Goal: Browse casually

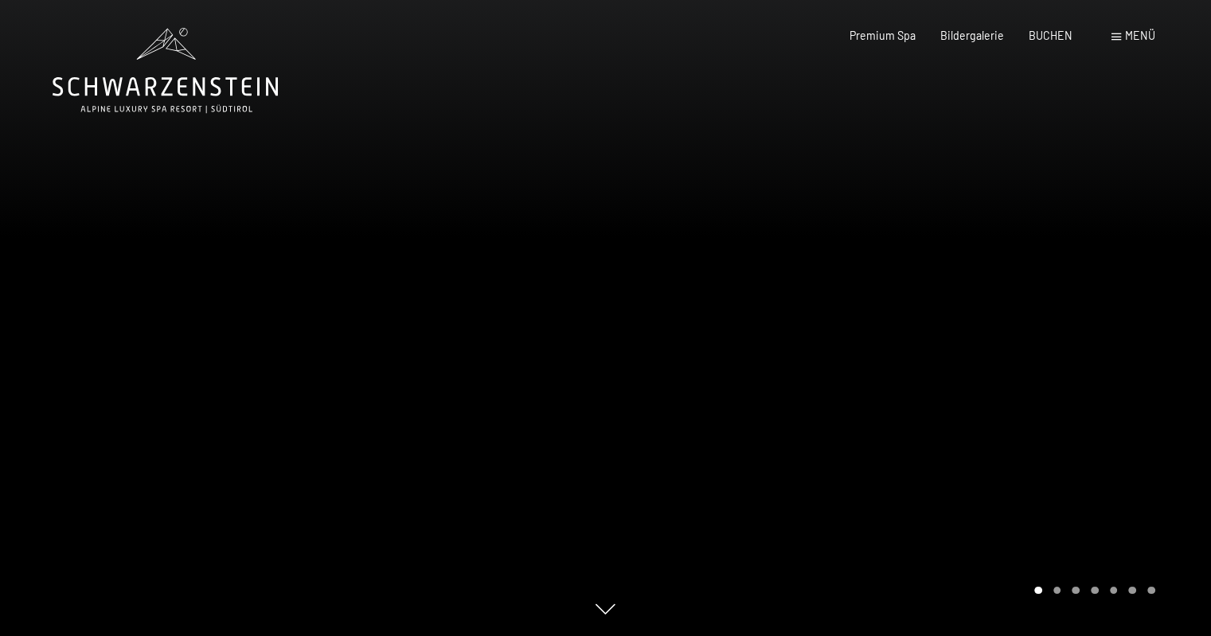
click at [946, 329] on div at bounding box center [909, 318] width 606 height 636
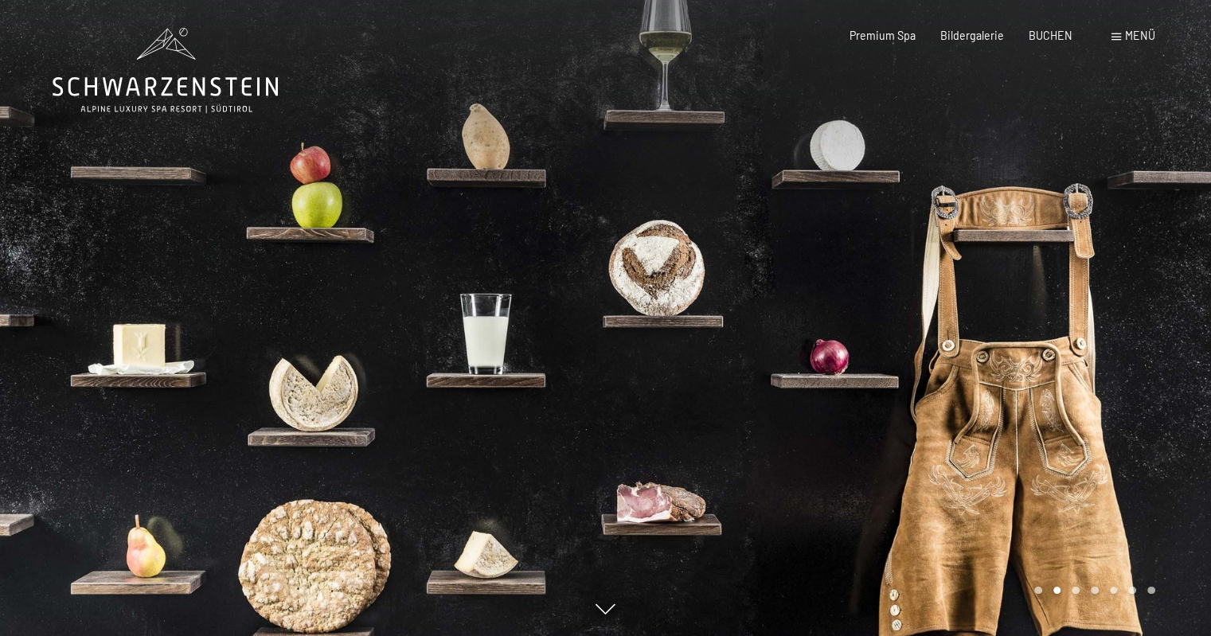
click at [939, 330] on div at bounding box center [909, 318] width 606 height 636
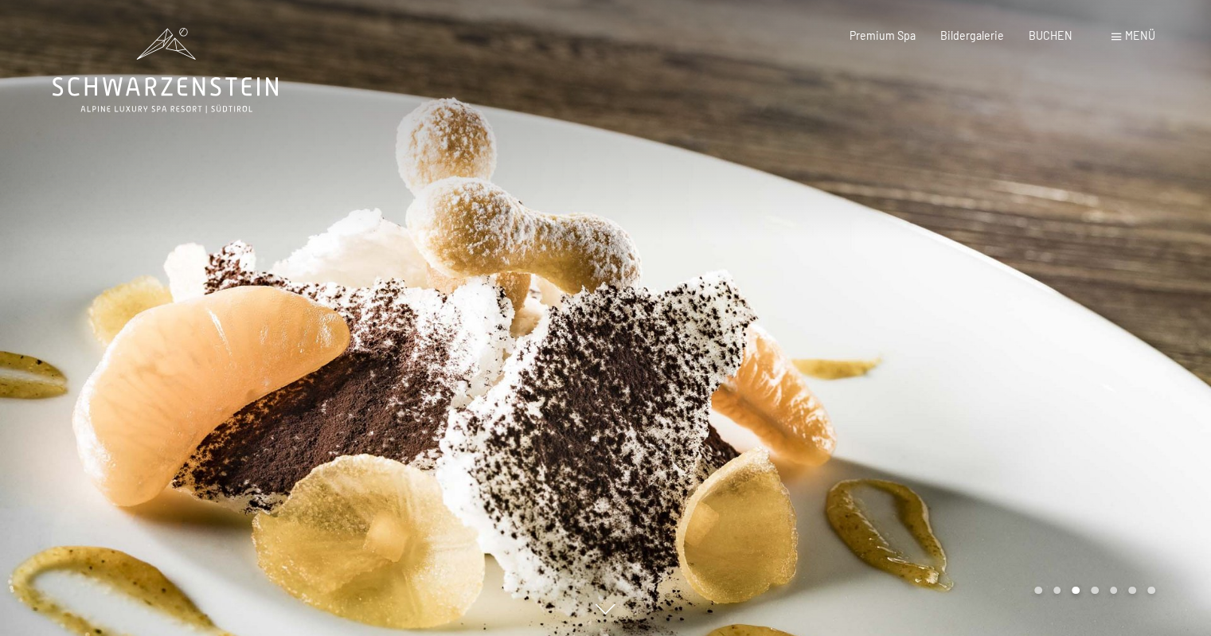
click at [938, 330] on div at bounding box center [909, 318] width 606 height 636
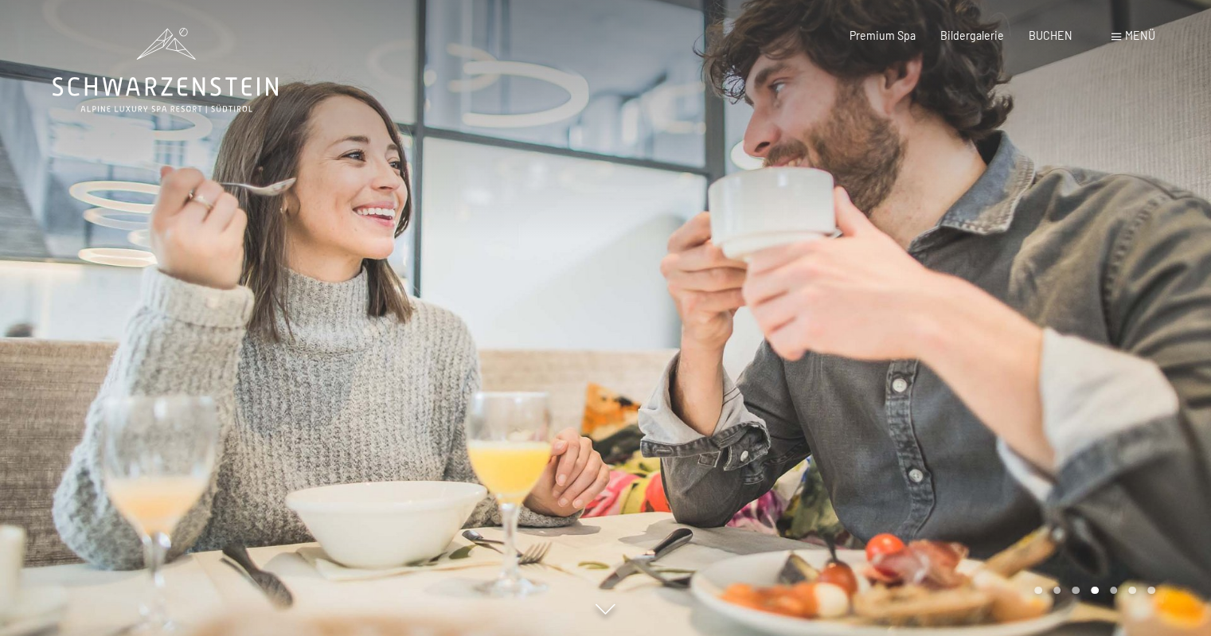
click at [936, 330] on div at bounding box center [909, 318] width 606 height 636
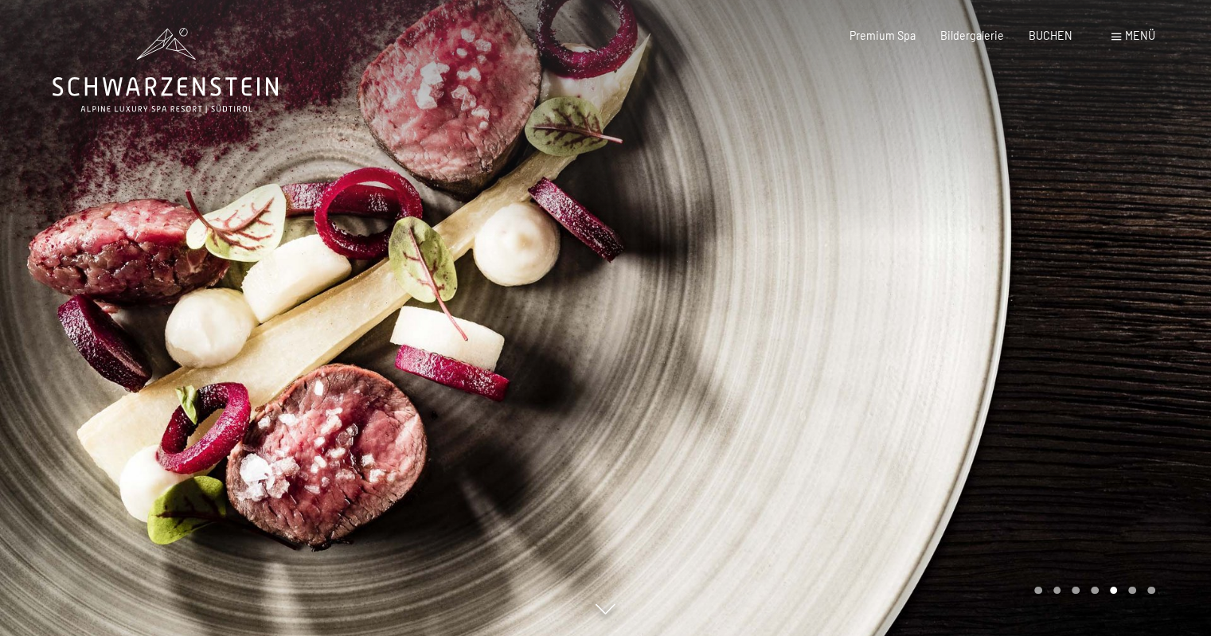
click at [936, 330] on div at bounding box center [909, 318] width 606 height 636
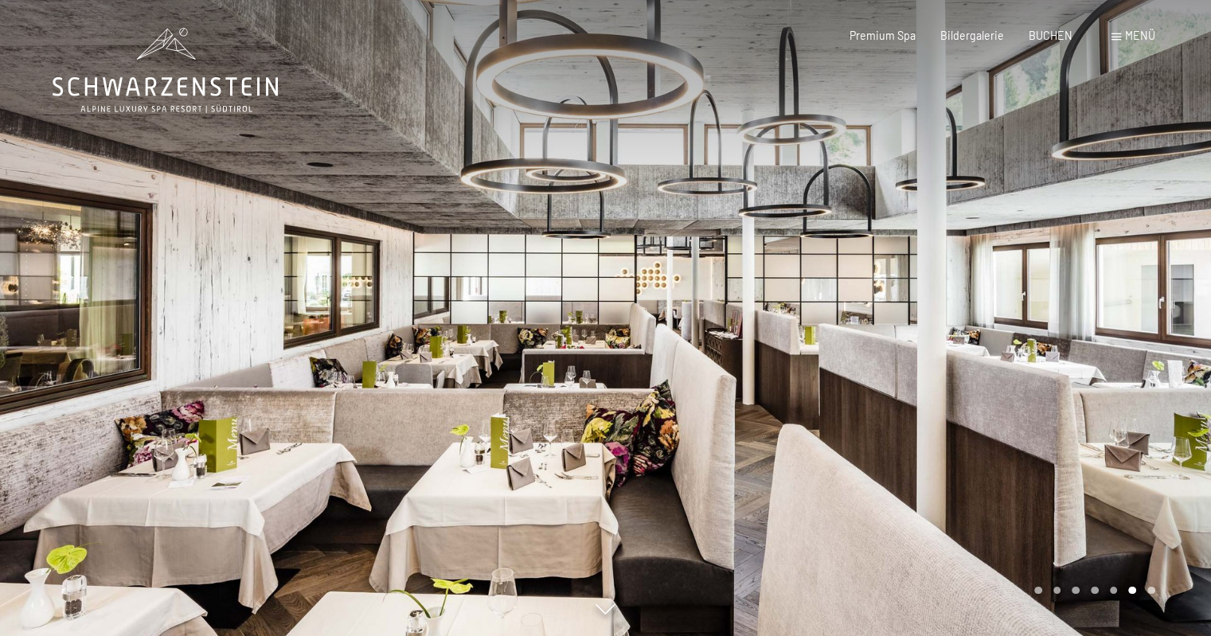
click at [935, 330] on div at bounding box center [909, 318] width 606 height 636
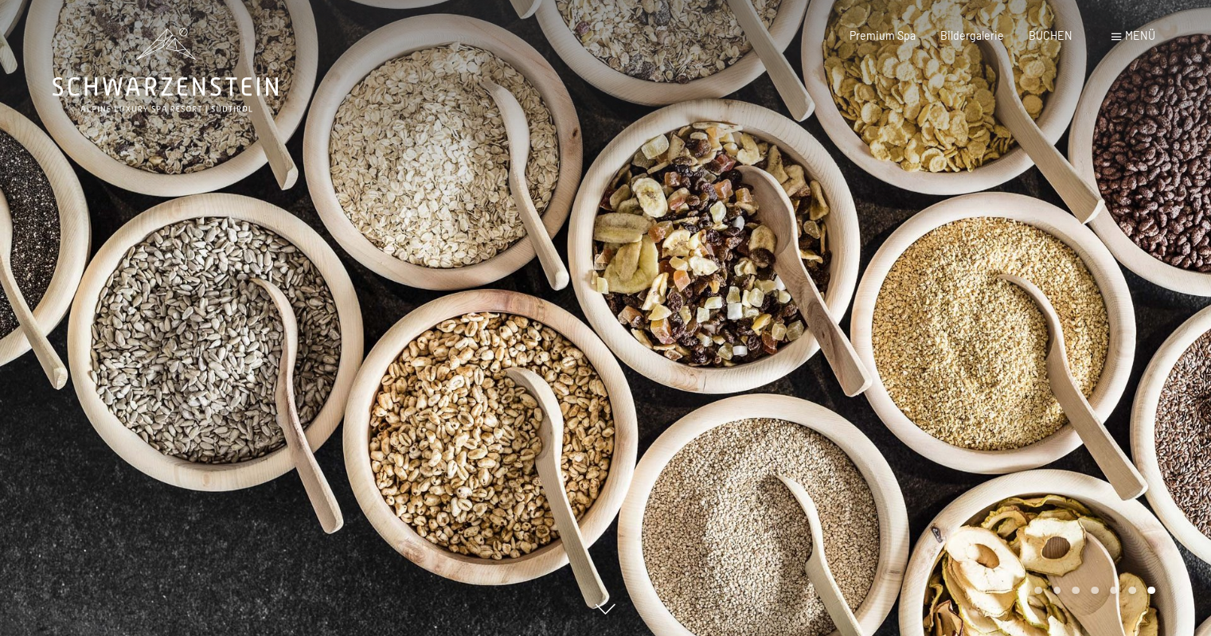
click at [935, 330] on div at bounding box center [909, 318] width 606 height 636
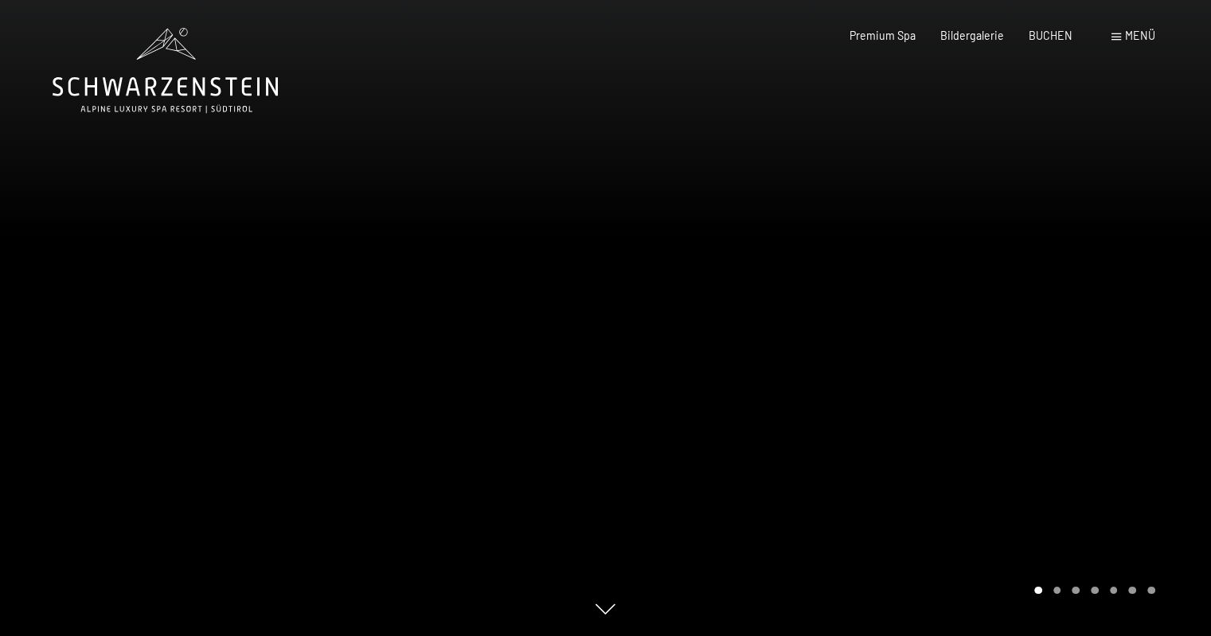
click at [544, 321] on div at bounding box center [303, 318] width 606 height 636
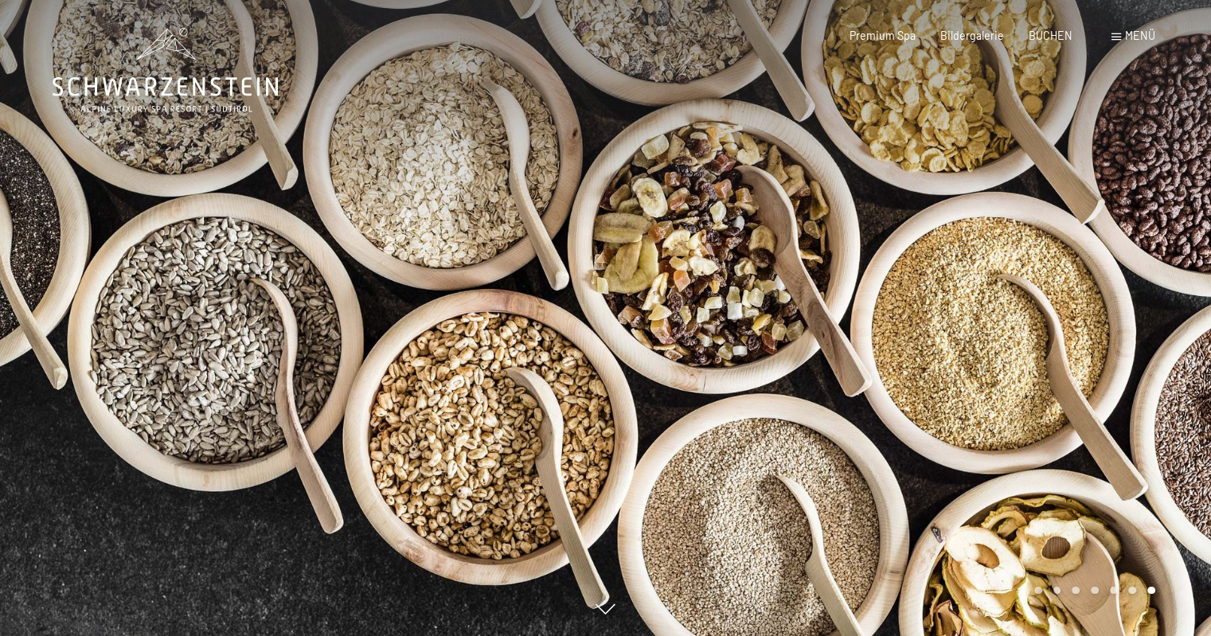
click at [544, 321] on div at bounding box center [303, 318] width 606 height 636
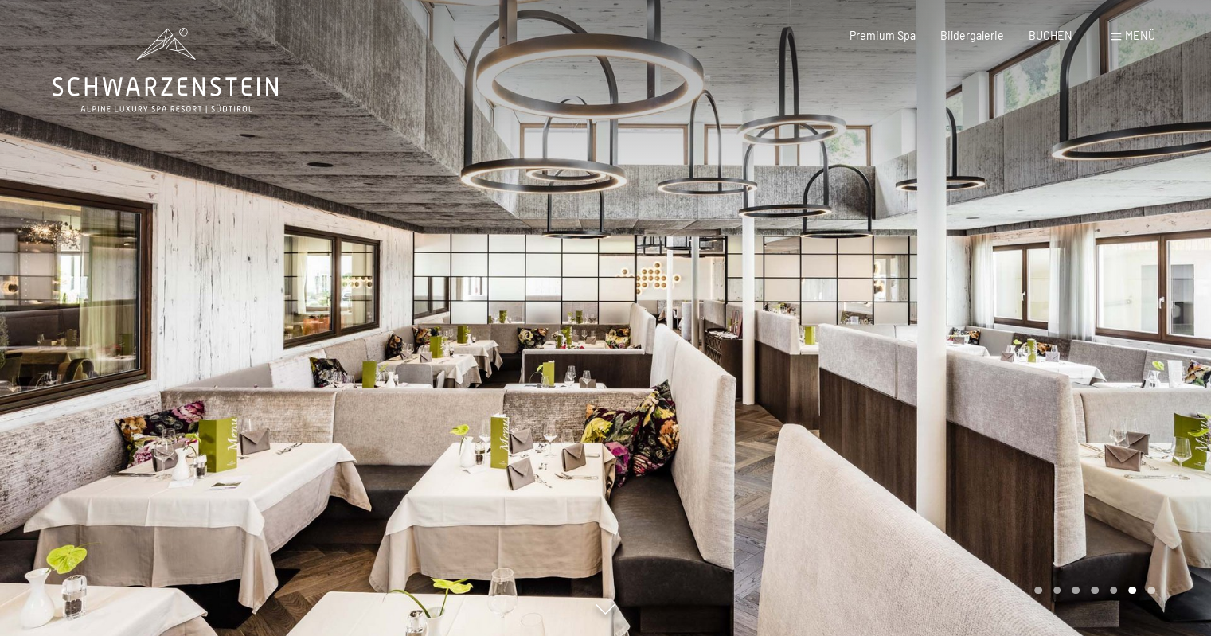
click at [552, 321] on div at bounding box center [303, 318] width 606 height 636
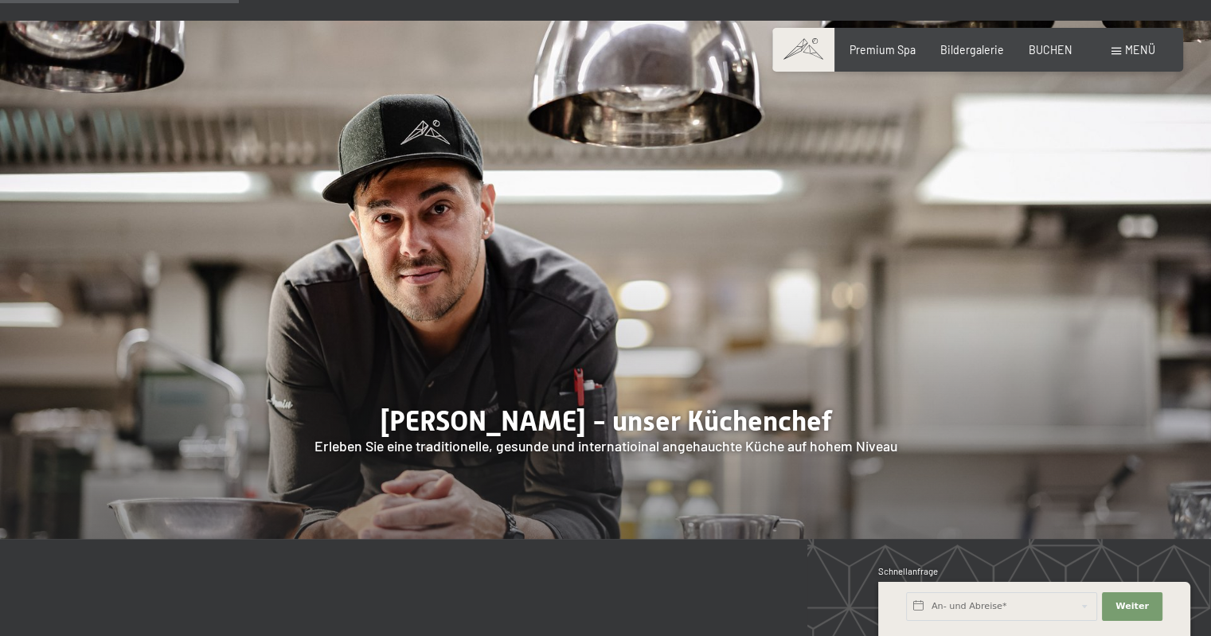
scroll to position [990, 0]
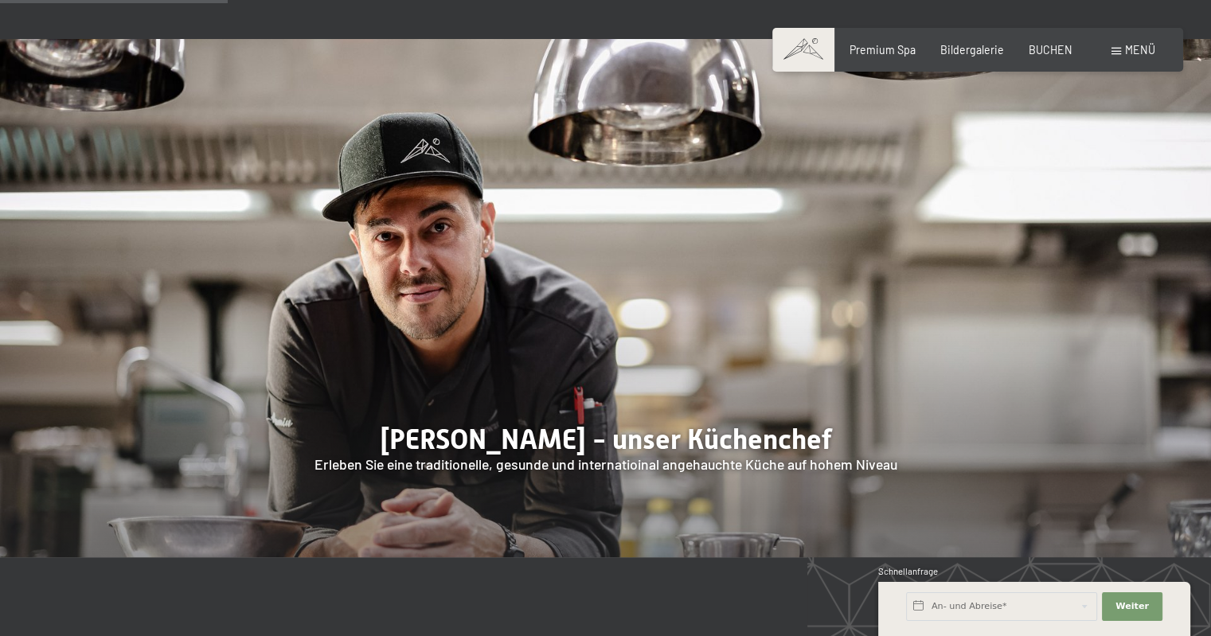
click at [751, 305] on div at bounding box center [605, 298] width 1211 height 518
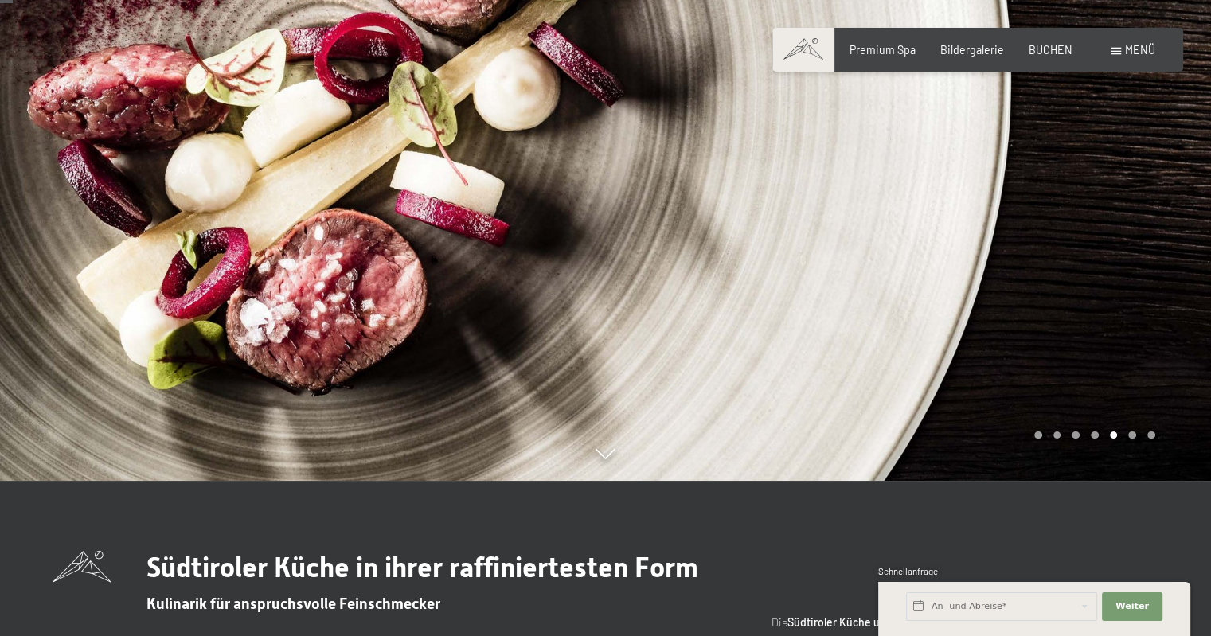
scroll to position [0, 0]
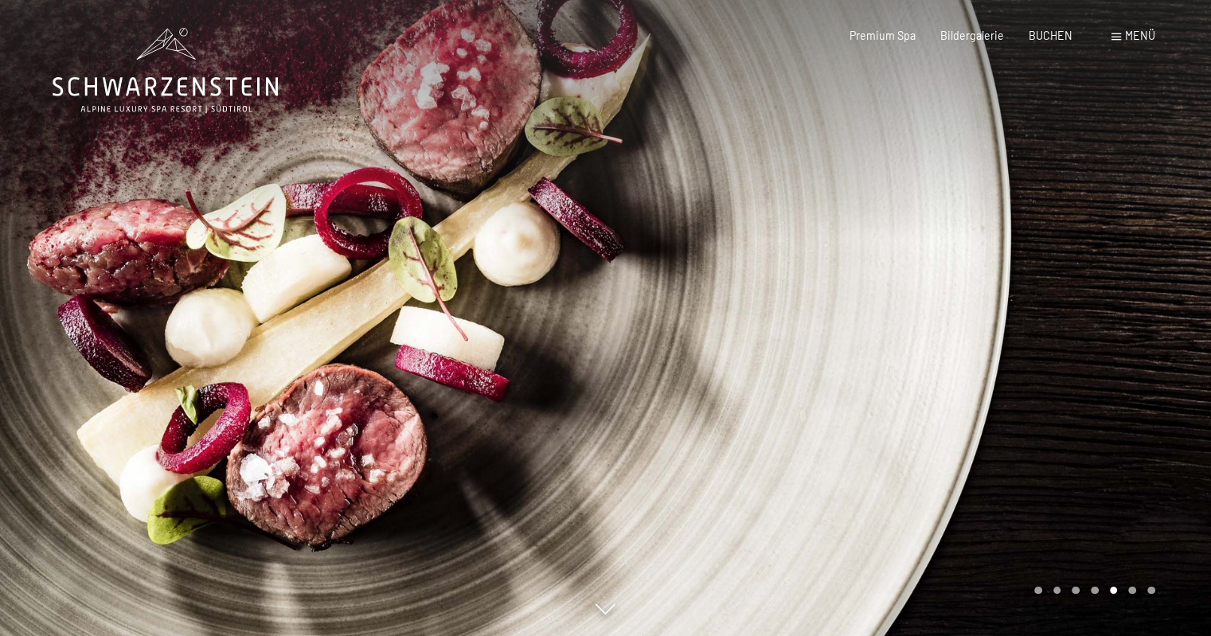
click at [198, 98] on icon at bounding box center [165, 70] width 225 height 85
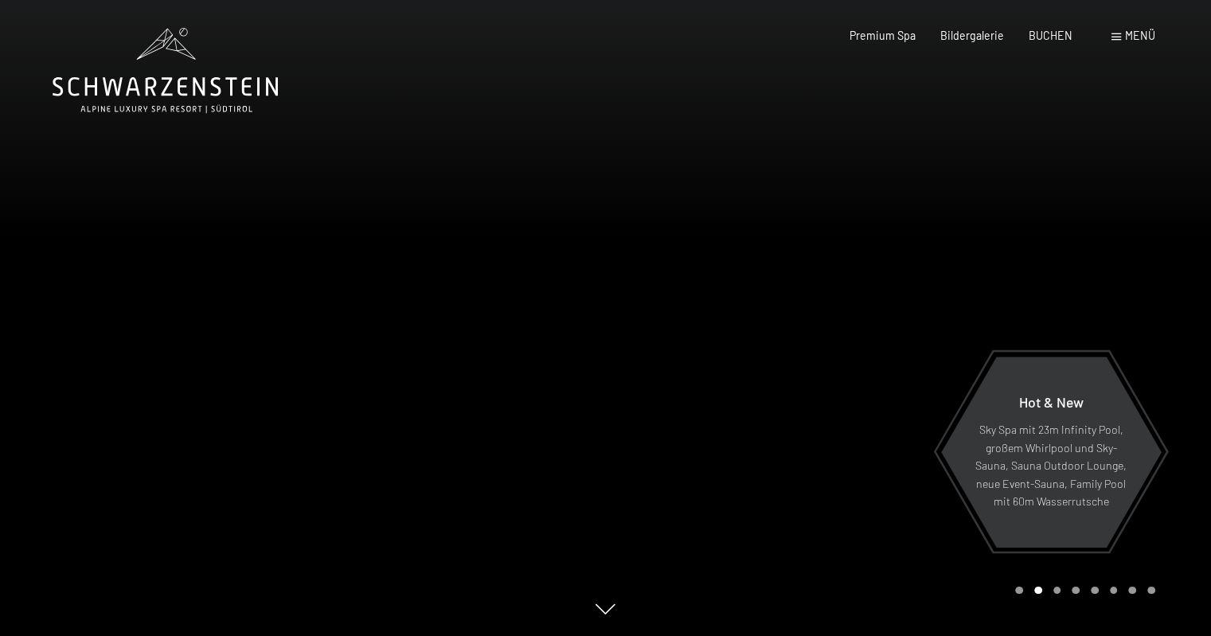
click at [661, 201] on div at bounding box center [909, 318] width 606 height 636
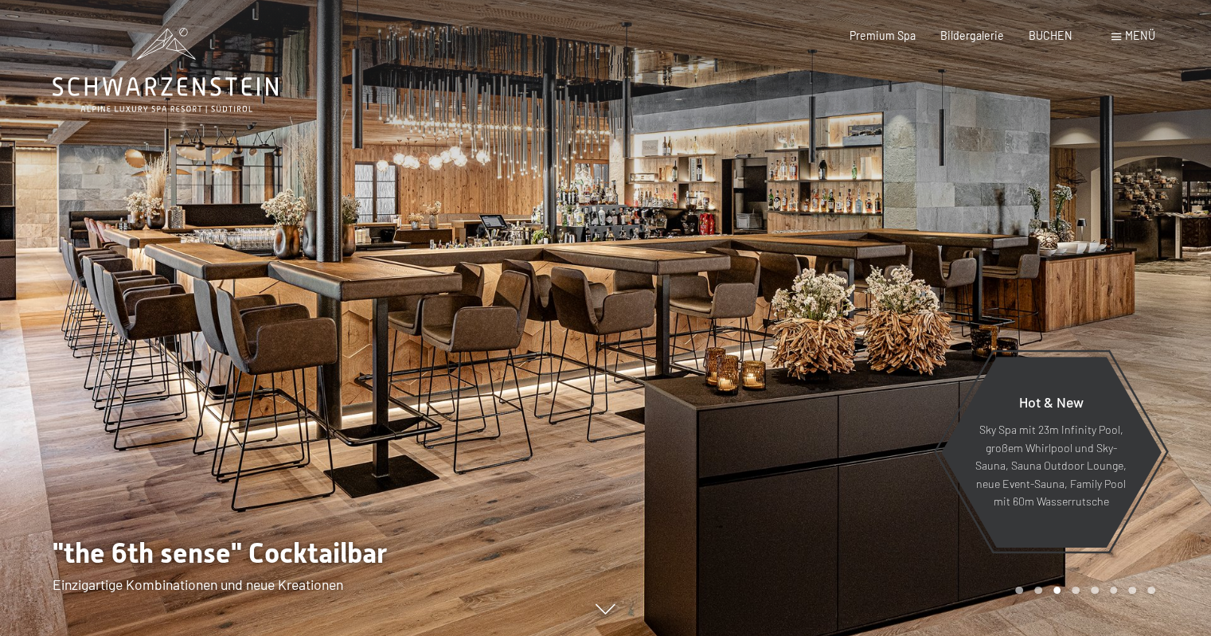
click at [661, 202] on div at bounding box center [909, 318] width 606 height 636
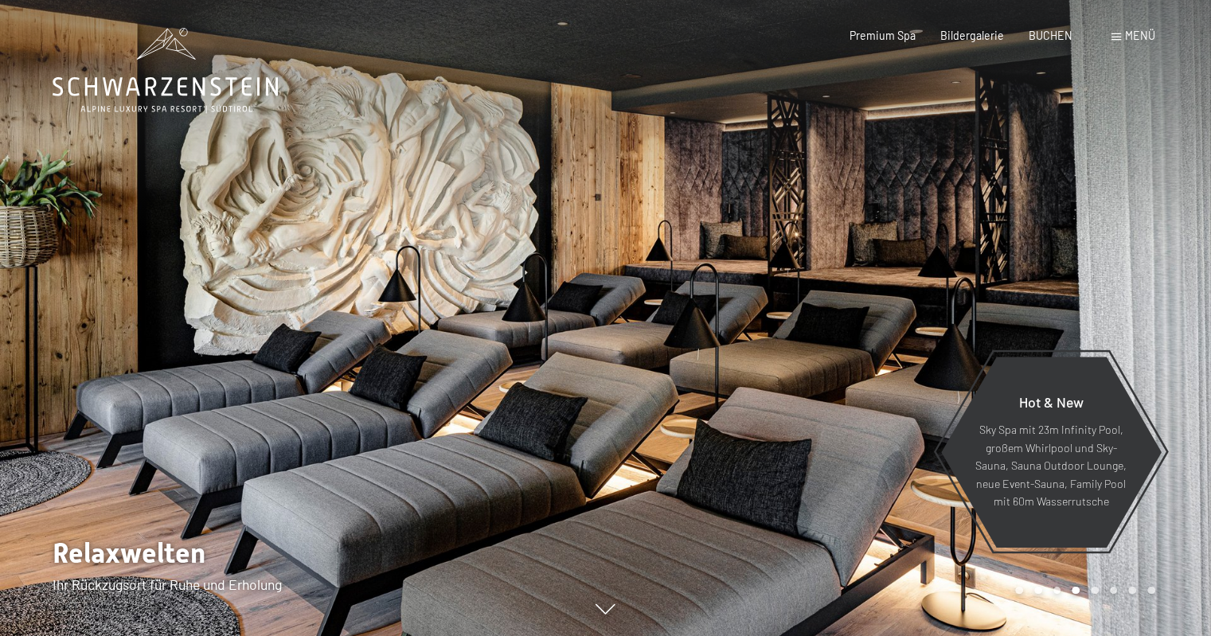
click at [661, 202] on div at bounding box center [909, 318] width 606 height 636
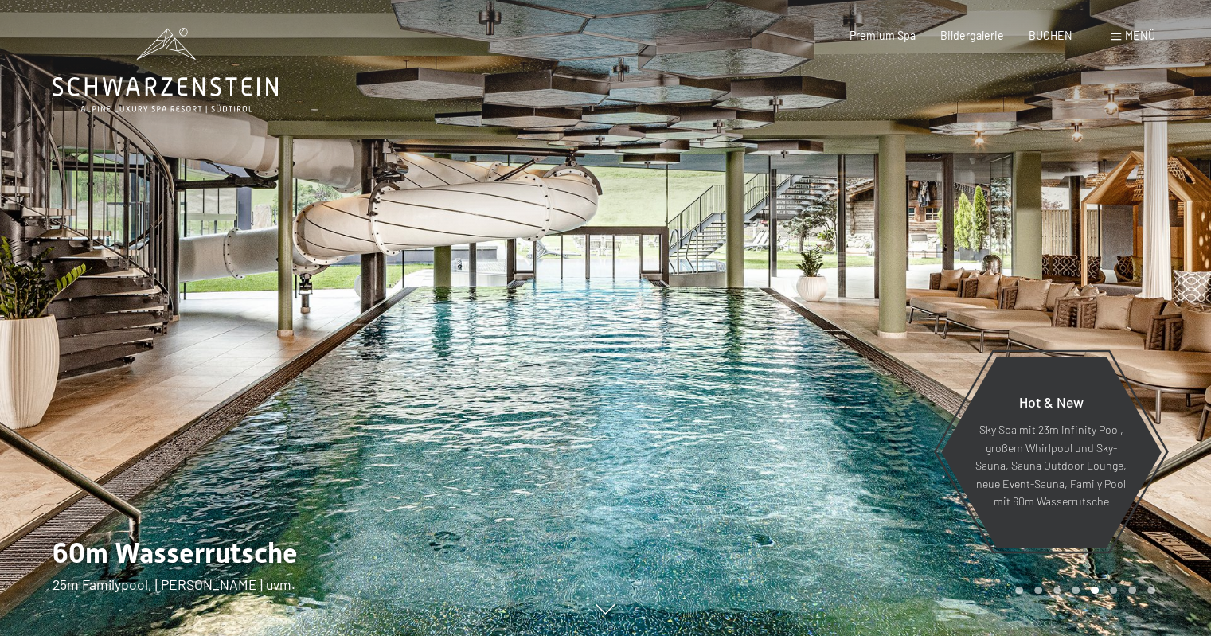
click at [661, 202] on div at bounding box center [909, 318] width 606 height 636
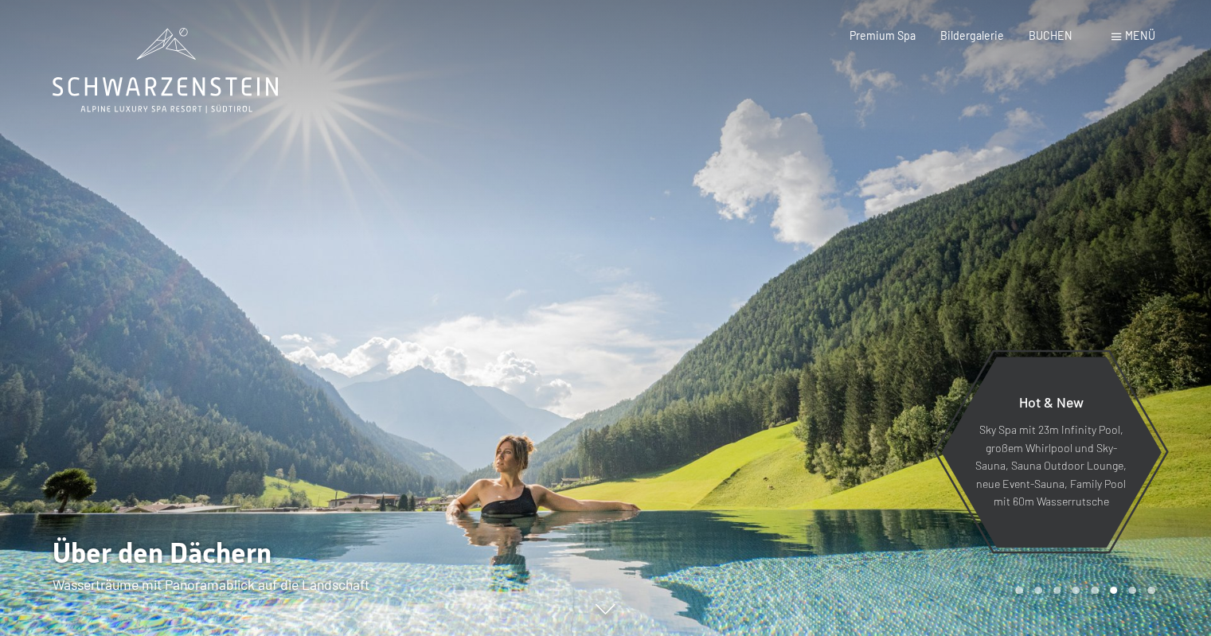
click at [661, 202] on div at bounding box center [909, 318] width 606 height 636
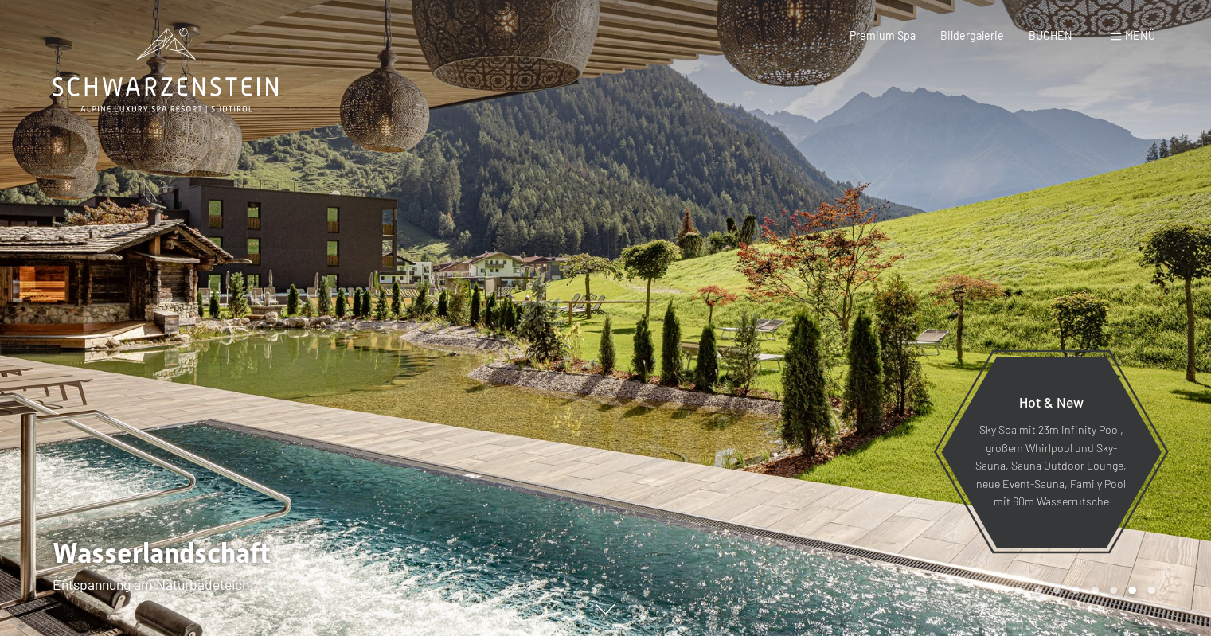
click at [499, 448] on div at bounding box center [303, 318] width 606 height 636
